Goal: Information Seeking & Learning: Check status

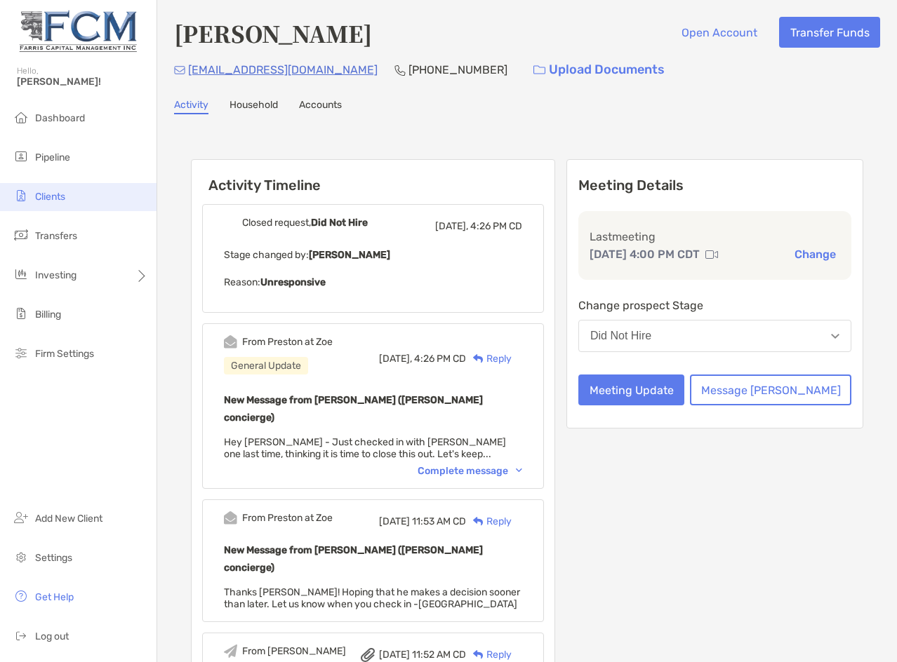
click at [61, 194] on span "Clients" at bounding box center [50, 197] width 30 height 12
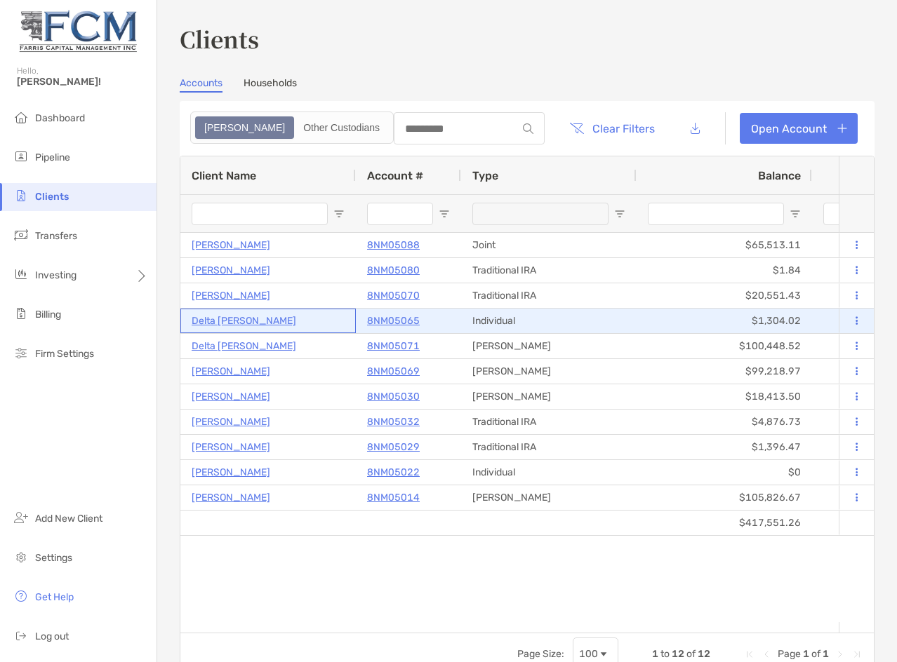
click at [222, 319] on p "Delta [PERSON_NAME]" at bounding box center [244, 321] width 105 height 18
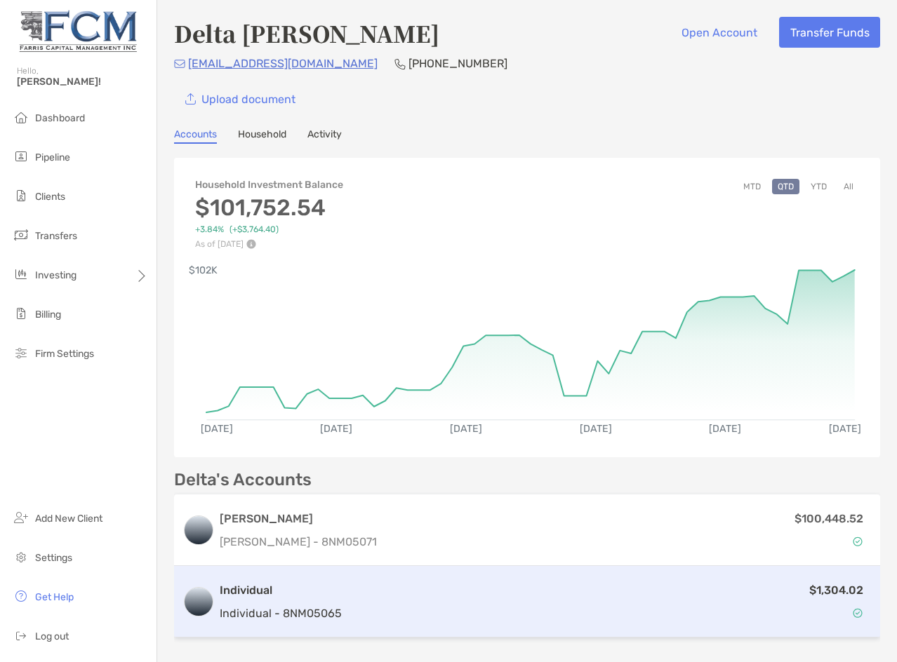
click at [246, 588] on h3 "Individual" at bounding box center [281, 590] width 122 height 17
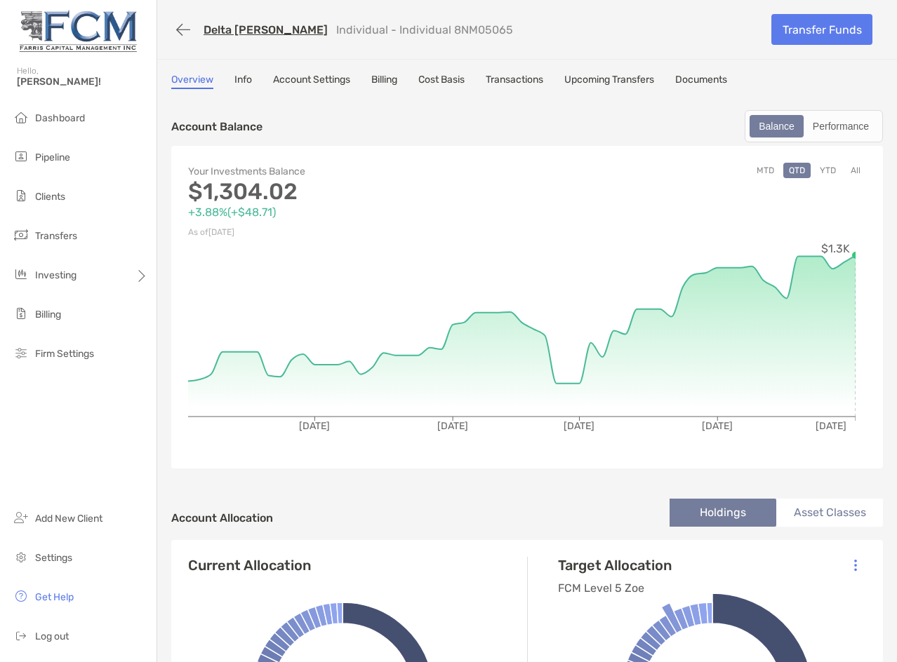
click at [523, 78] on link "Transactions" at bounding box center [515, 81] width 58 height 15
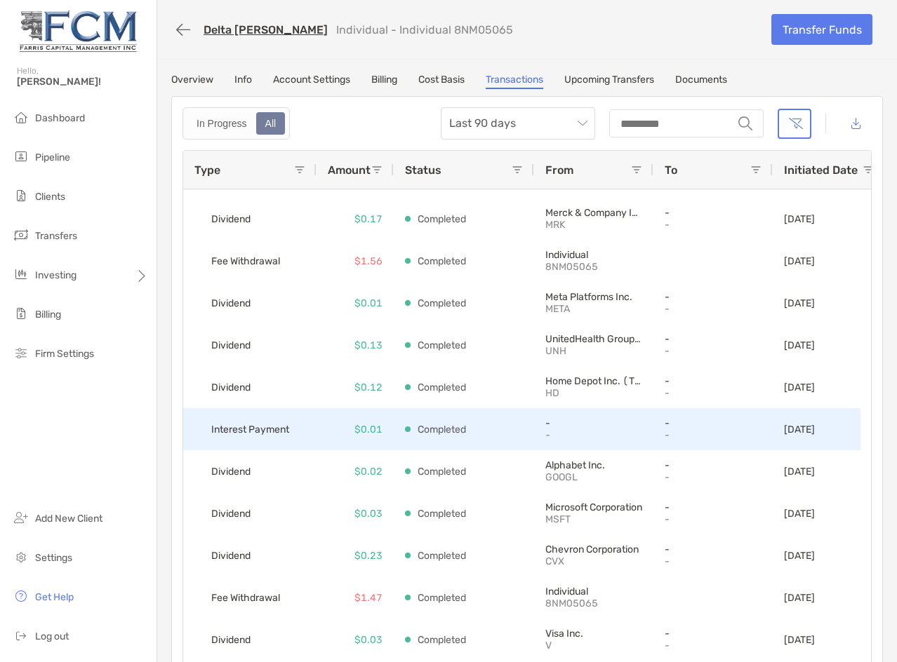
scroll to position [480, 0]
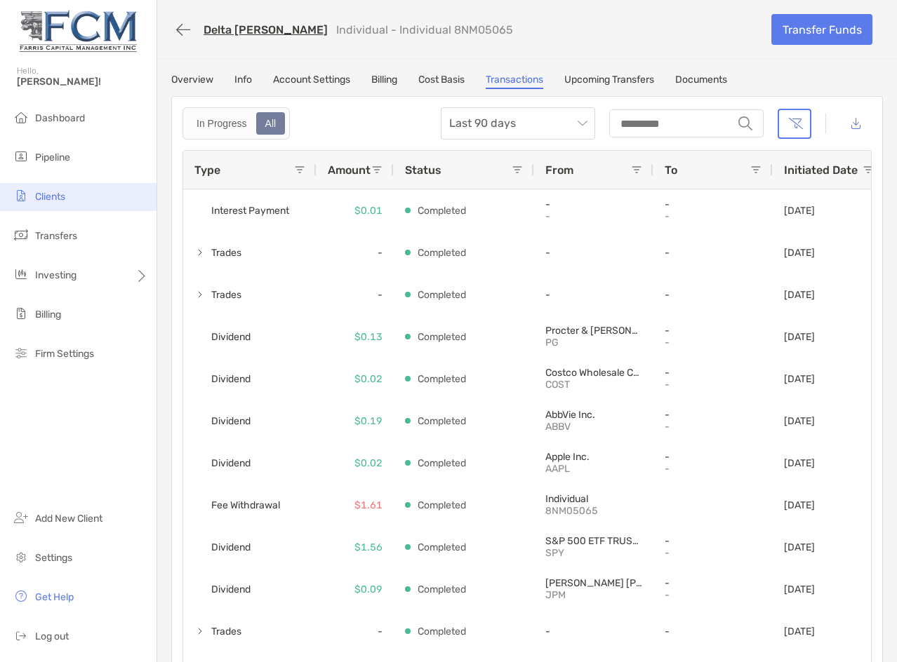
click at [51, 197] on span "Clients" at bounding box center [50, 197] width 30 height 12
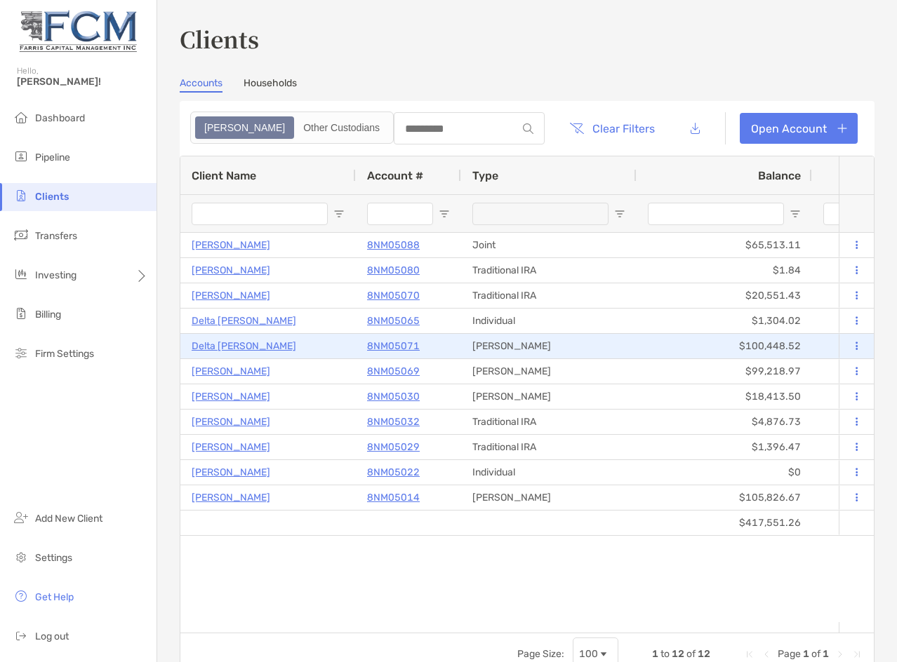
click at [235, 345] on p "Delta [PERSON_NAME]" at bounding box center [244, 347] width 105 height 18
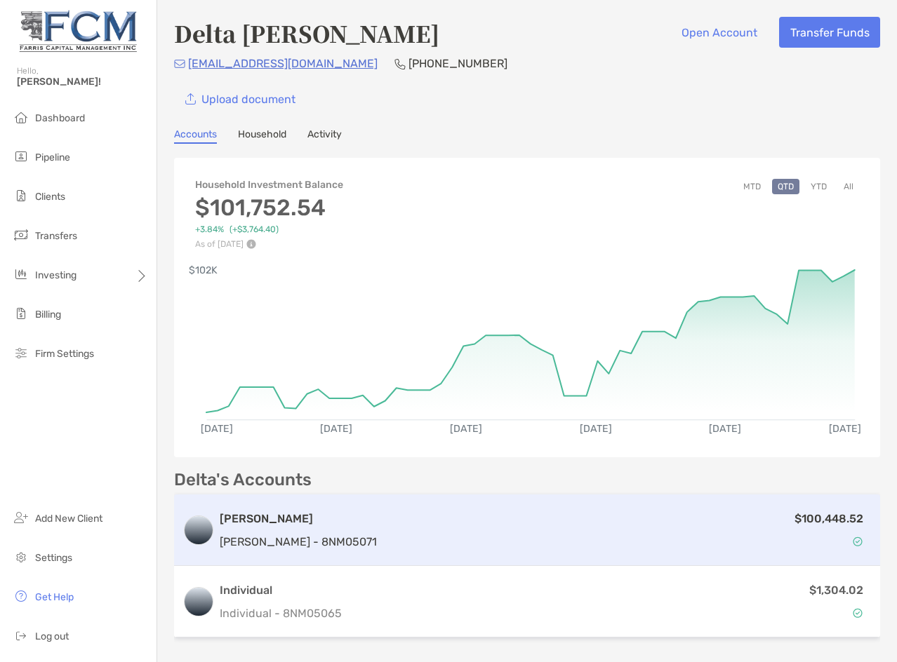
click at [246, 530] on div "[PERSON_NAME] [PERSON_NAME] - 8NM05071" at bounding box center [298, 531] width 157 height 40
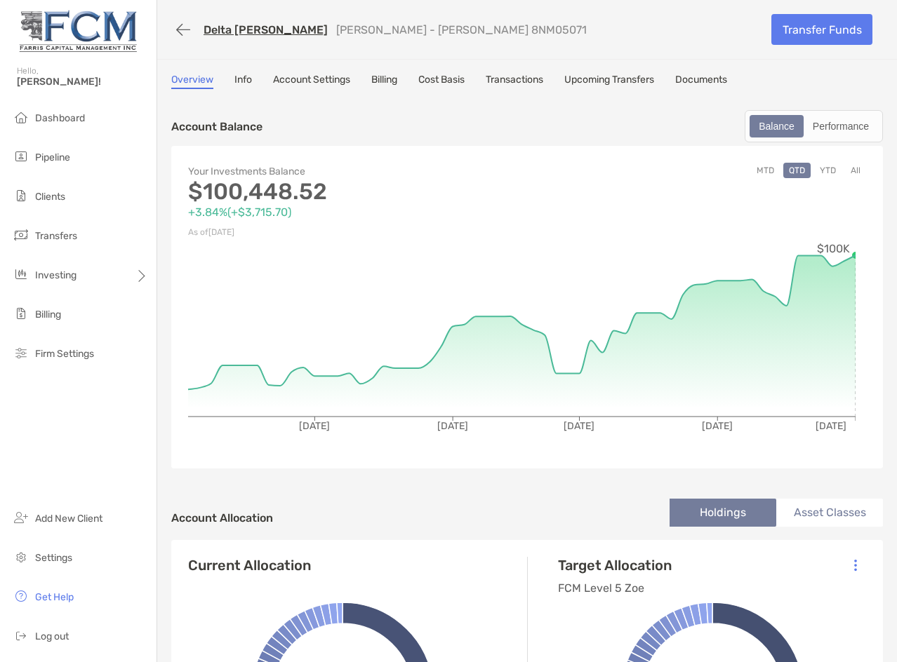
click at [820, 174] on button "YTD" at bounding box center [827, 170] width 27 height 15
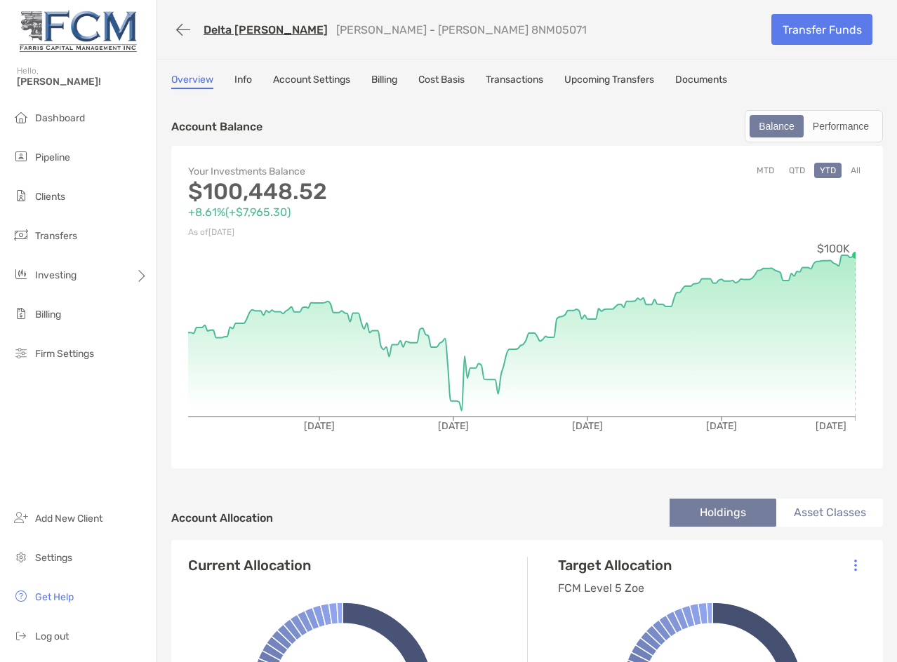
click at [523, 83] on link "Transactions" at bounding box center [515, 81] width 58 height 15
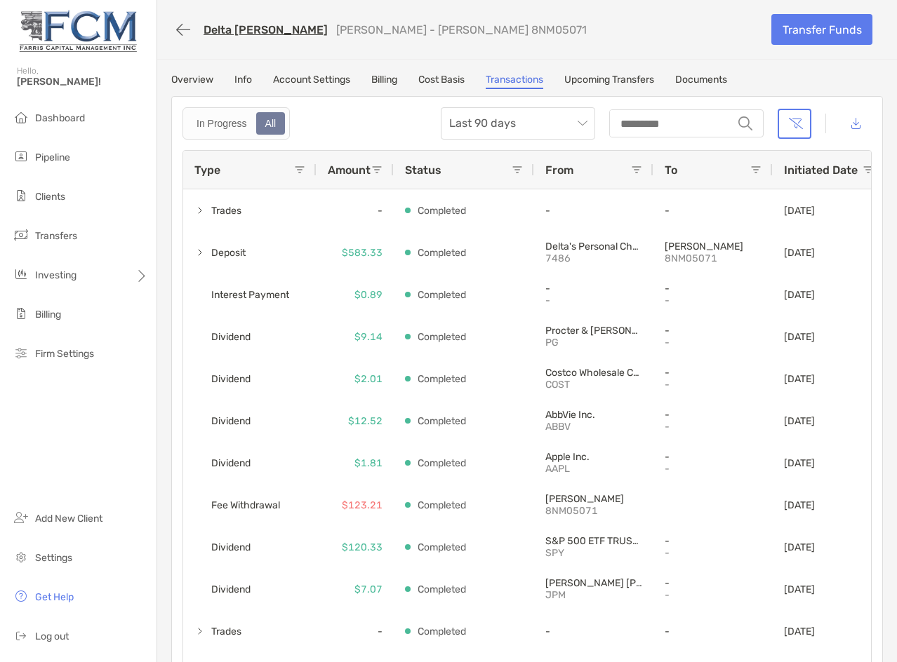
click at [189, 81] on link "Overview" at bounding box center [192, 81] width 42 height 15
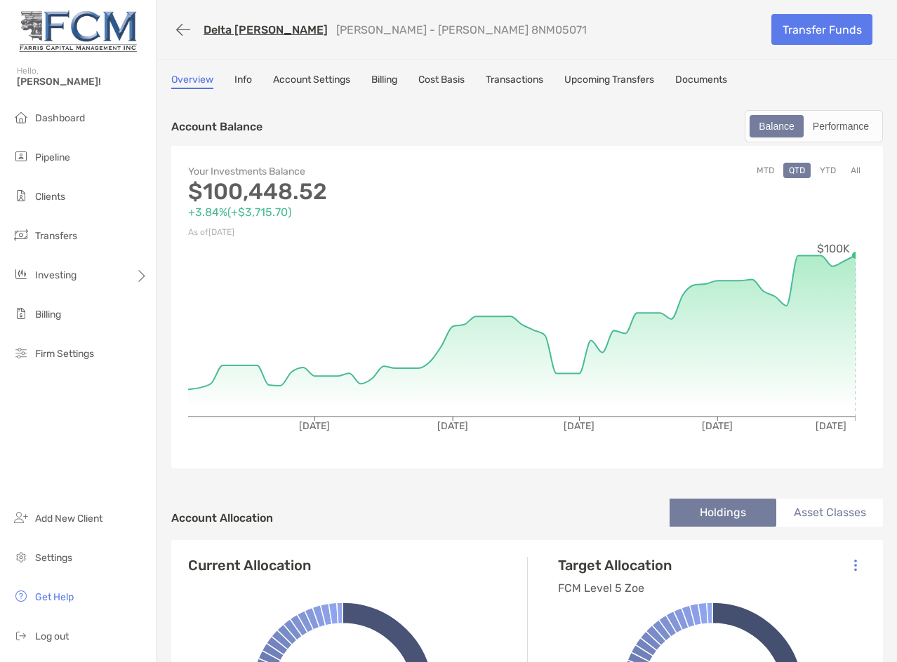
click at [823, 170] on button "YTD" at bounding box center [827, 170] width 27 height 15
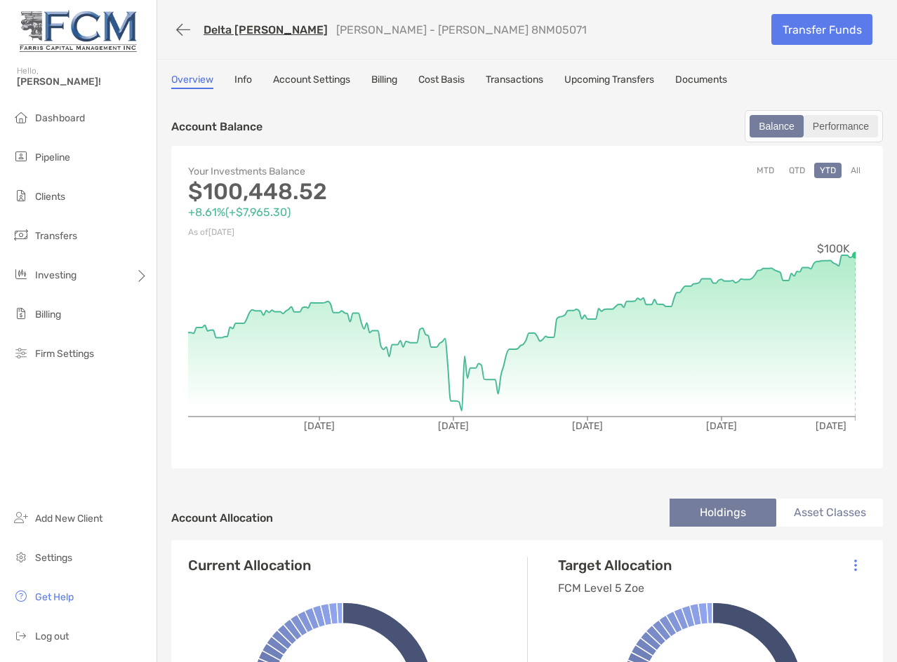
click at [830, 121] on div "Performance" at bounding box center [841, 126] width 72 height 20
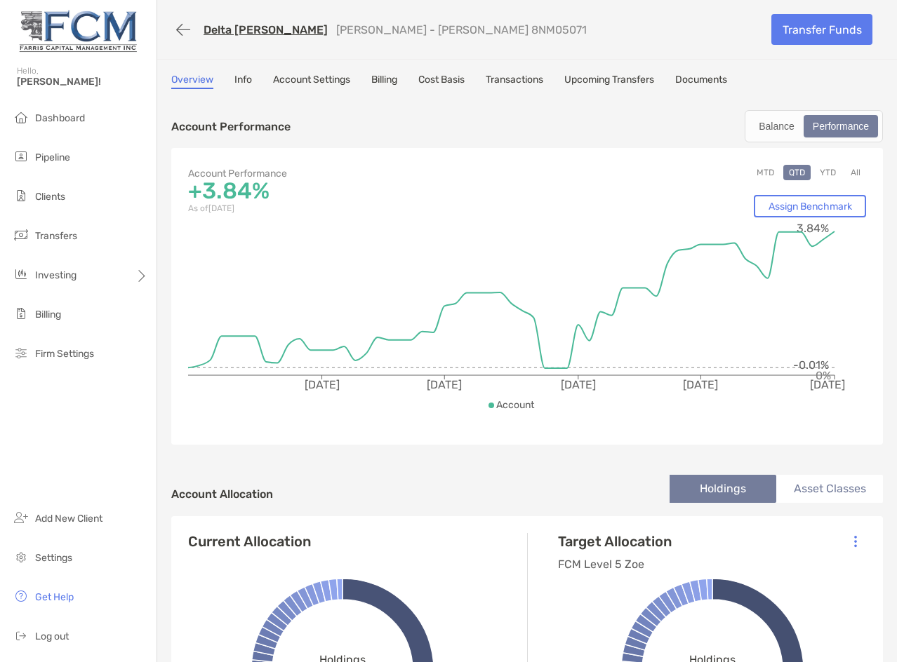
click at [818, 170] on button "YTD" at bounding box center [827, 172] width 27 height 15
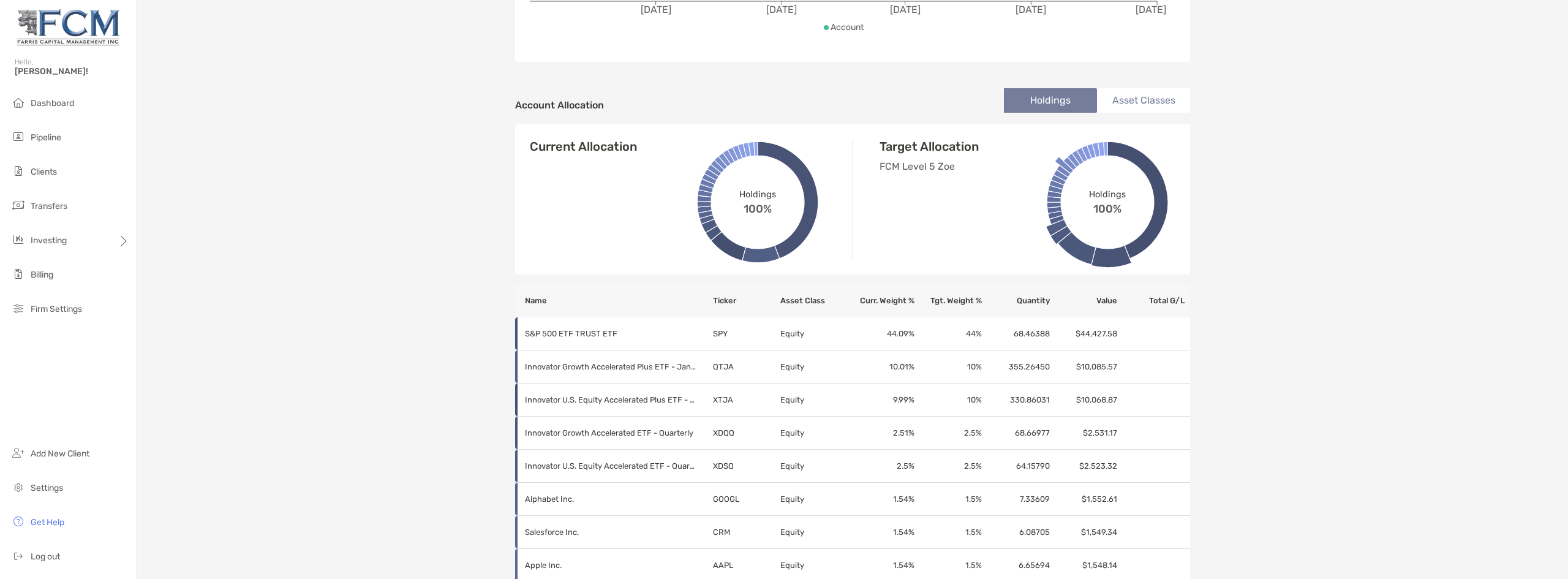
scroll to position [285, 0]
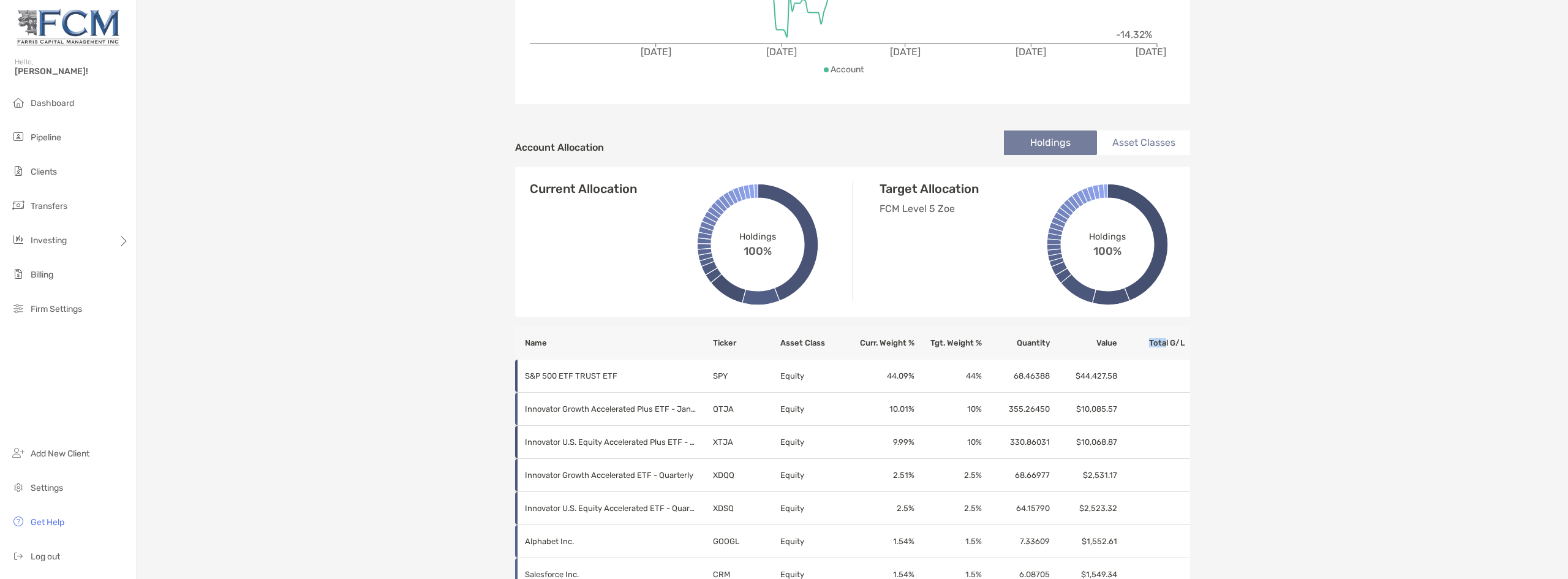
drag, startPoint x: 1161, startPoint y: 345, endPoint x: 1118, endPoint y: 344, distance: 43.0
click at [782, 344] on th "Total G/L" at bounding box center [1154, 343] width 72 height 33
click at [782, 342] on th "Asset Class" at bounding box center [812, 343] width 67 height 33
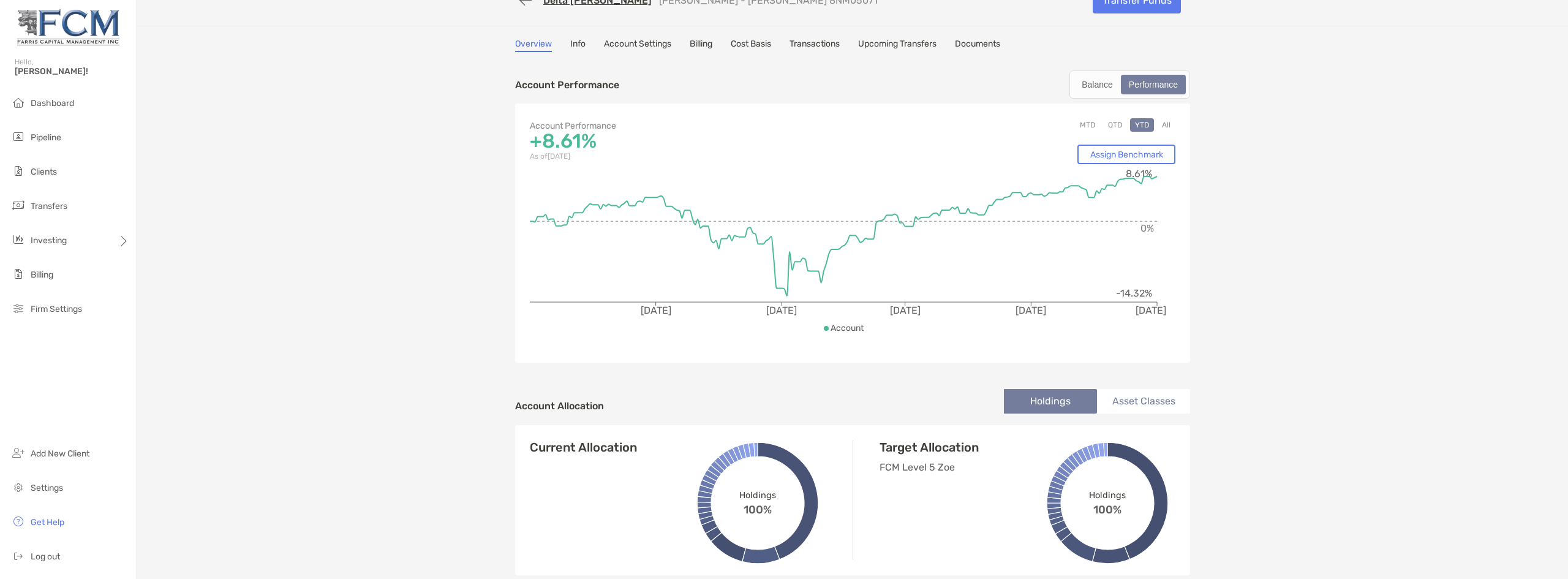
scroll to position [0, 0]
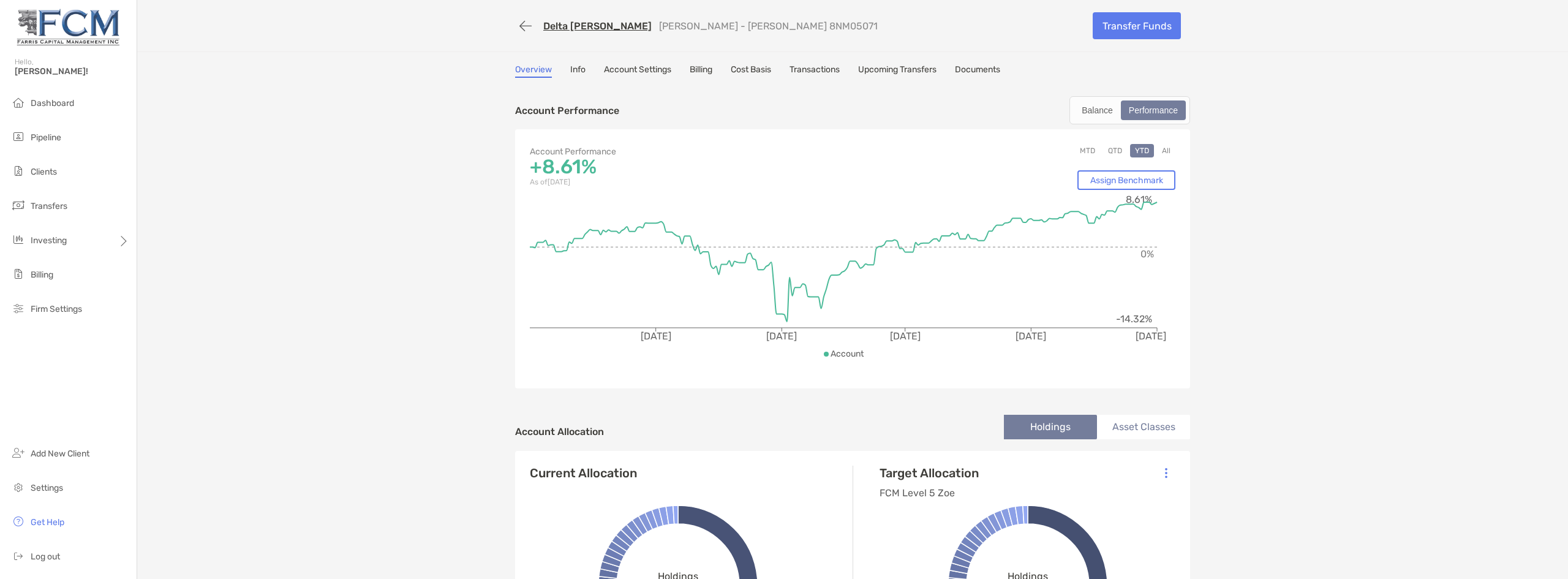
click at [782, 70] on link "Transactions" at bounding box center [815, 71] width 51 height 13
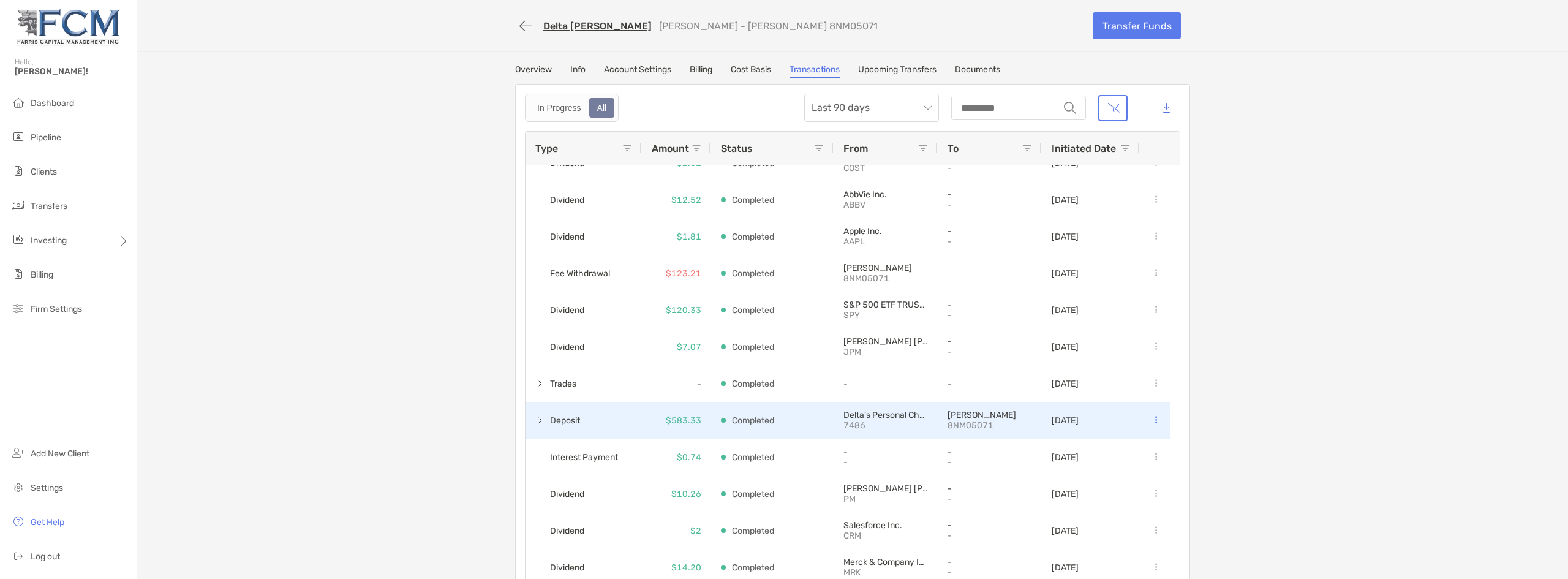
scroll to position [223, 0]
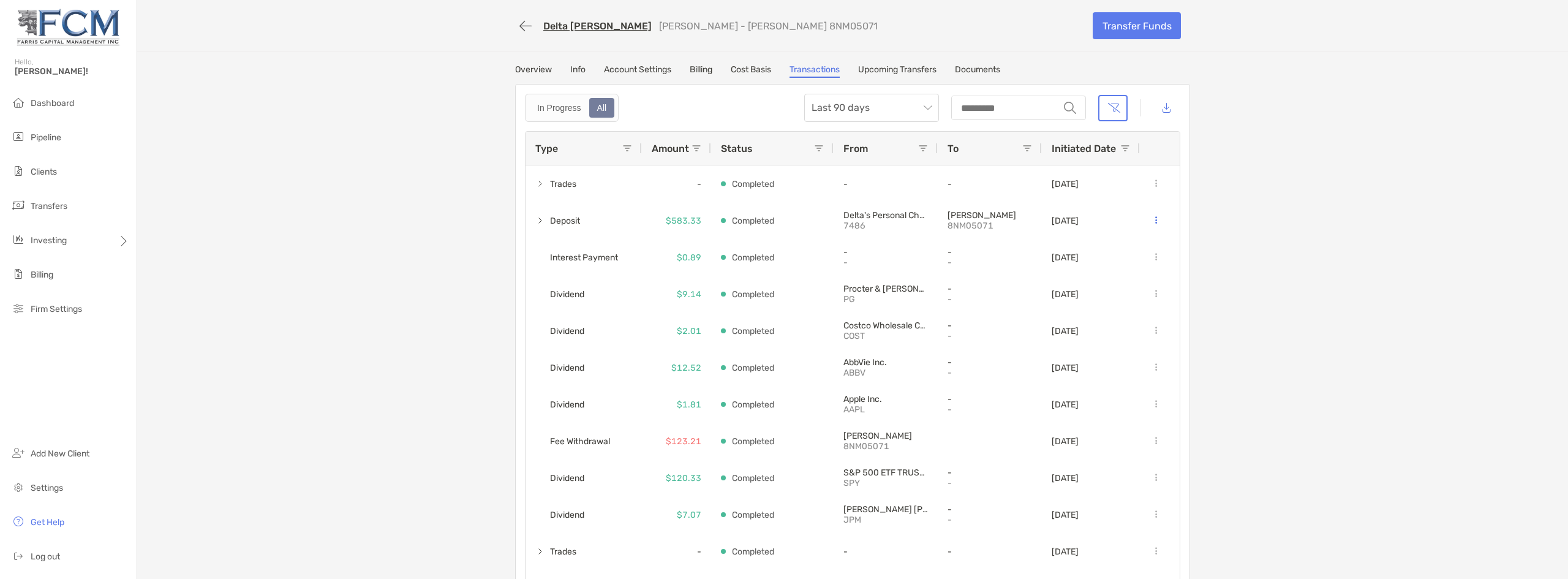
click at [523, 67] on link "Overview" at bounding box center [533, 71] width 37 height 13
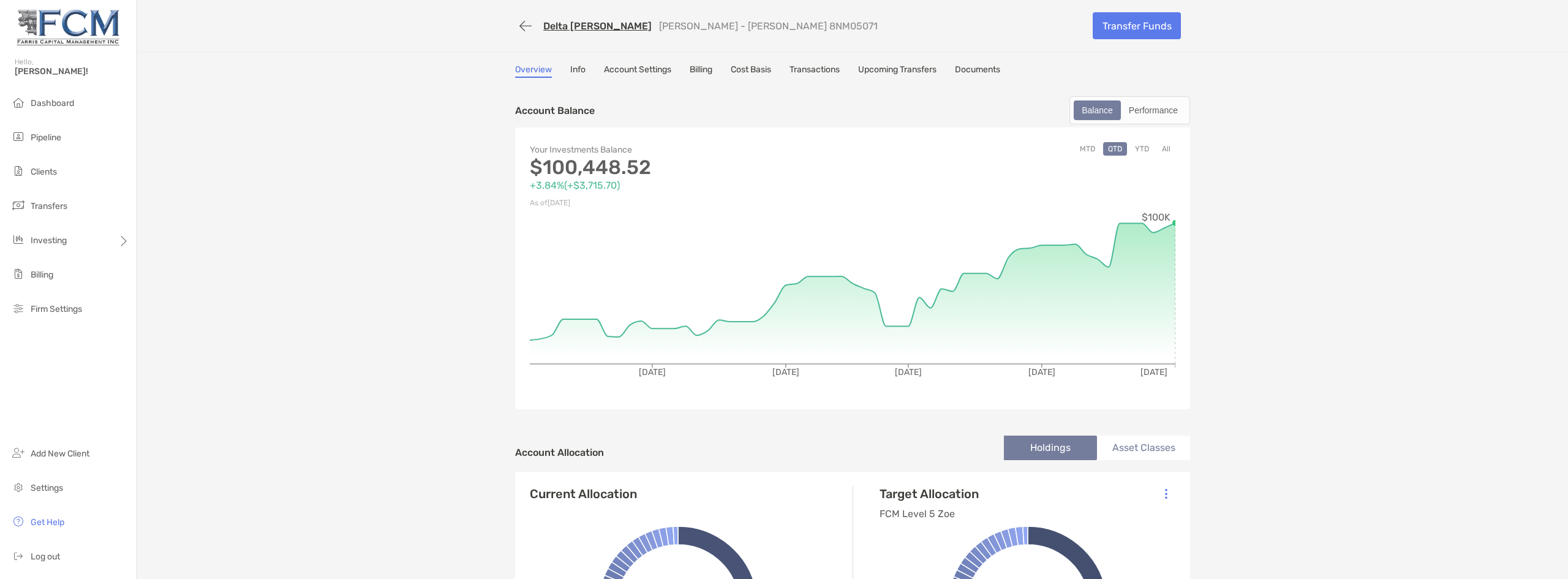
click at [782, 151] on button "YTD" at bounding box center [1141, 148] width 24 height 13
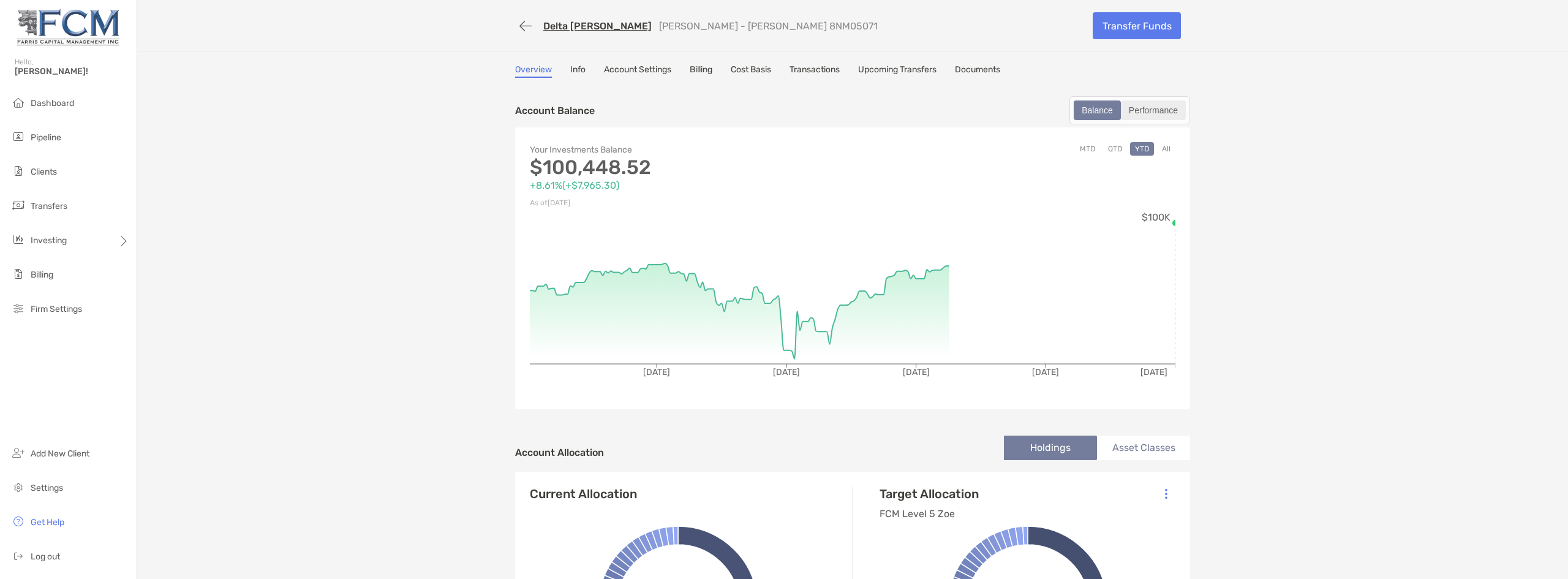
click at [782, 110] on div "Performance" at bounding box center [1154, 110] width 63 height 17
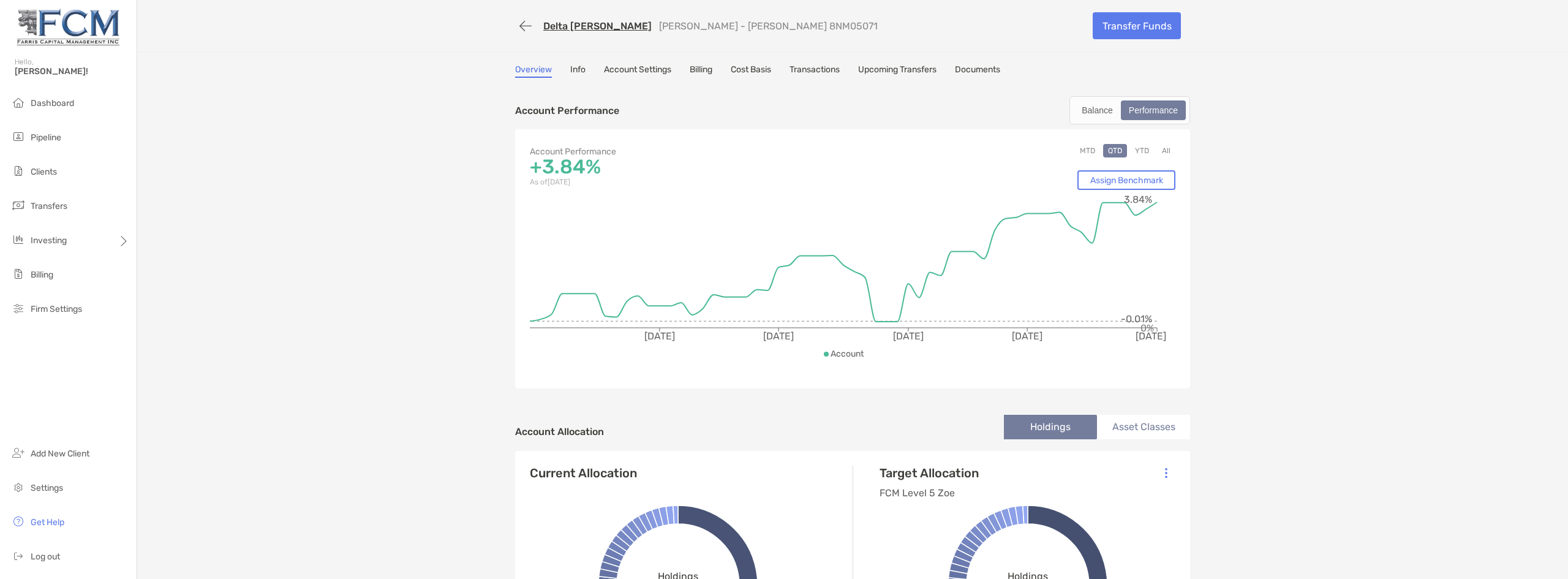
click at [782, 145] on button "YTD" at bounding box center [1141, 150] width 24 height 13
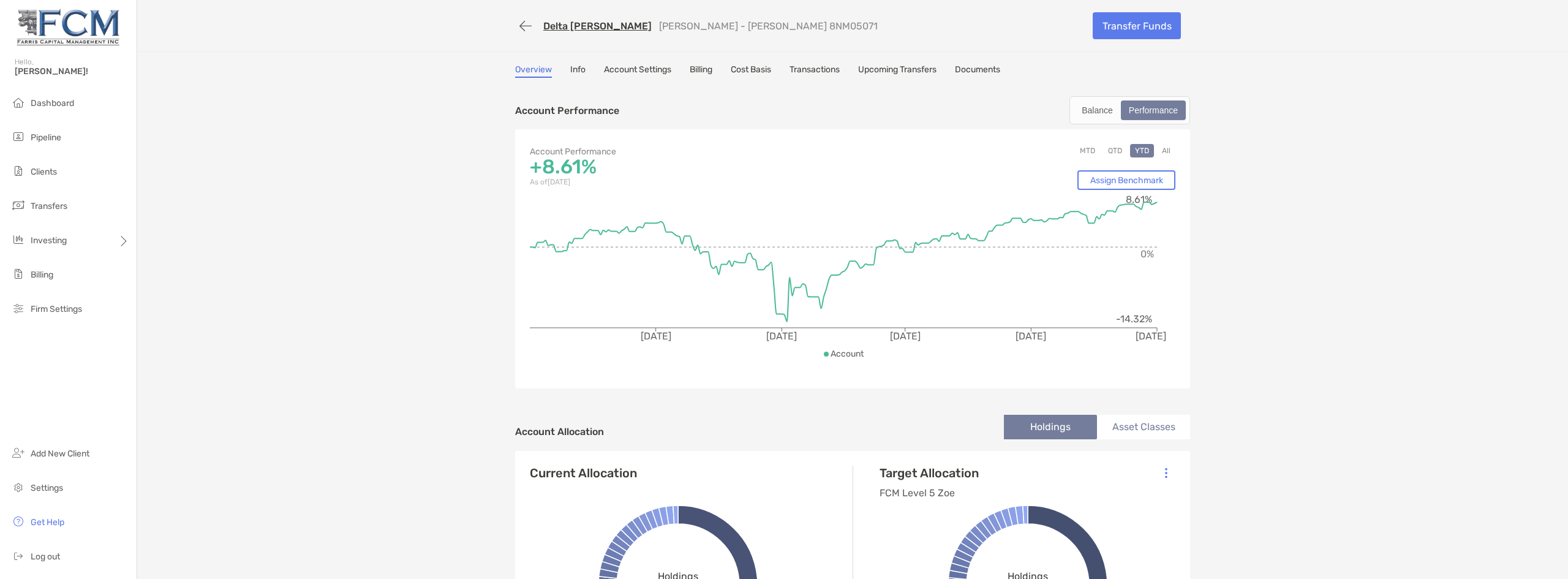
click at [782, 150] on button "All" at bounding box center [1166, 150] width 18 height 13
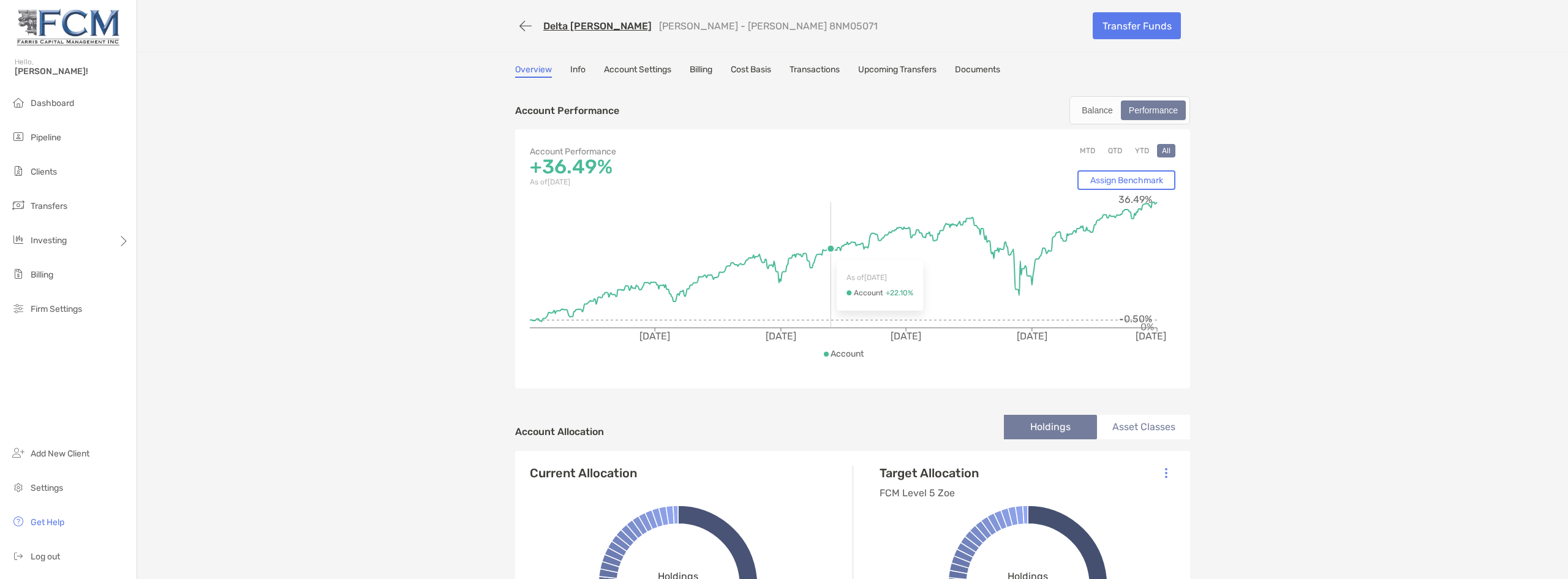
click at [782, 254] on icon "[DATE] [DATE] [DATE] [DATE] [DATE] 0% 36.49% -0.50%" at bounding box center [852, 282] width 646 height 184
drag, startPoint x: 802, startPoint y: 258, endPoint x: 976, endPoint y: 238, distance: 175.1
